Goal: Task Accomplishment & Management: Complete application form

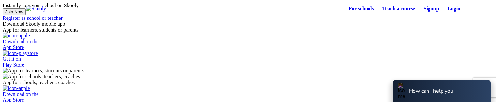
select select "81"
select select "[GEOGRAPHIC_DATA]"
select select "[GEOGRAPHIC_DATA]/[GEOGRAPHIC_DATA]"
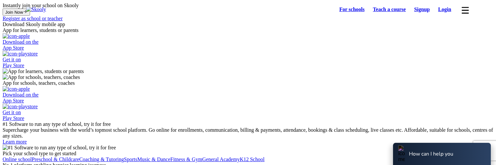
click at [446, 10] on link "Login" at bounding box center [445, 9] width 22 height 9
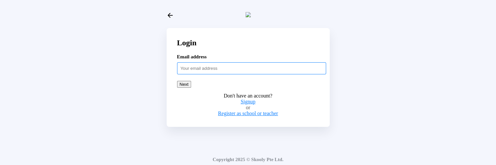
paste input "adultstud54321@mailinator.com"
type input "adultstud54321@mailinator.com"
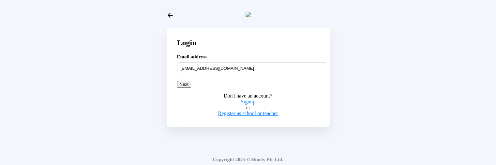
click at [174, 13] on div at bounding box center [248, 15] width 163 height 25
click at [170, 16] on icon "Arrow Back" at bounding box center [170, 15] width 7 height 7
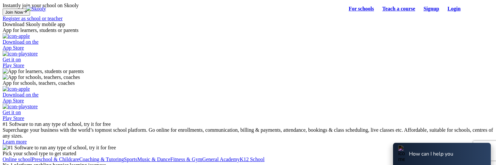
select select "81"
select select "[GEOGRAPHIC_DATA]"
select select "[GEOGRAPHIC_DATA]/[GEOGRAPHIC_DATA]"
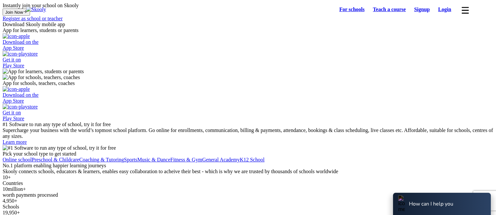
click at [414, 11] on link "Signup" at bounding box center [422, 9] width 24 height 9
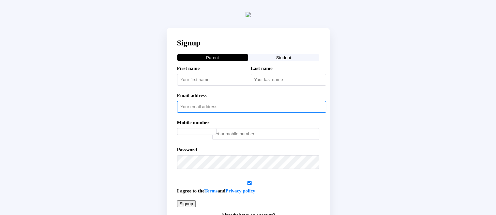
click at [211, 112] on input "text" at bounding box center [251, 107] width 149 height 12
paste input "adultstud54321@mailinator.com"
type input "adultstud54321@mailinator.com"
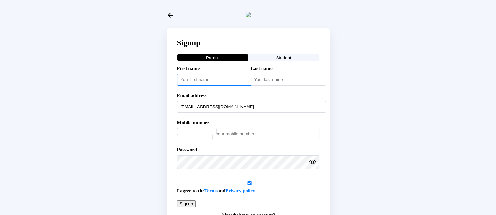
click at [193, 85] on input "text" at bounding box center [214, 80] width 75 height 12
type input "Adult"
select select "JP"
type input "Adult Stud"
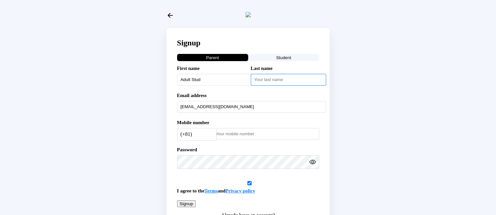
click at [282, 85] on input "text" at bounding box center [288, 80] width 75 height 12
type input "54321"
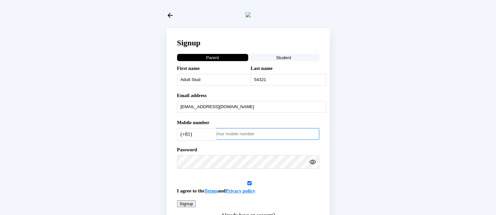
click at [225, 140] on input "number" at bounding box center [265, 134] width 107 height 12
paste input "54321"
type input "54321"
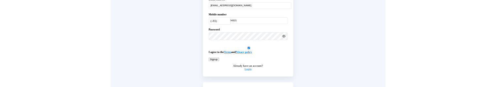
scroll to position [98, 0]
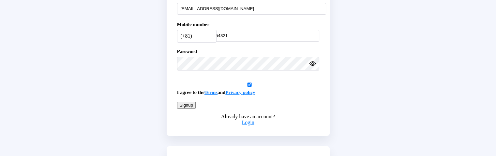
click at [196, 109] on button "Signup" at bounding box center [186, 105] width 19 height 7
